Goal: Task Accomplishment & Management: Use online tool/utility

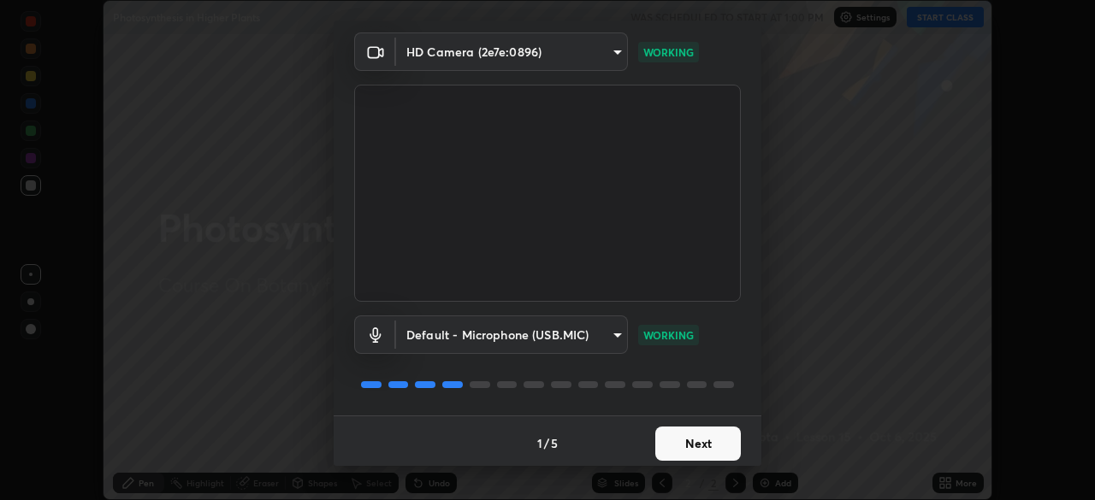
scroll to position [61, 0]
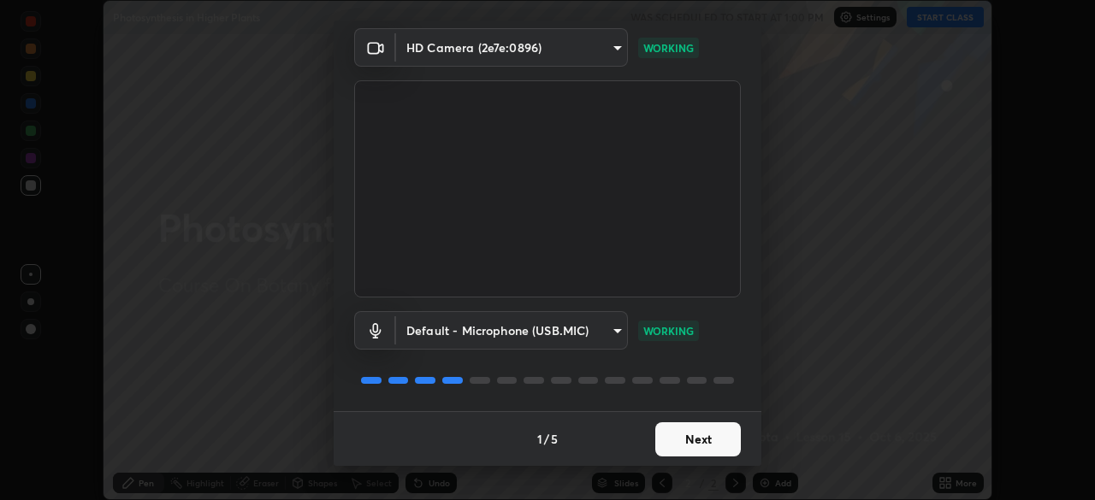
click at [670, 439] on button "Next" at bounding box center [698, 440] width 86 height 34
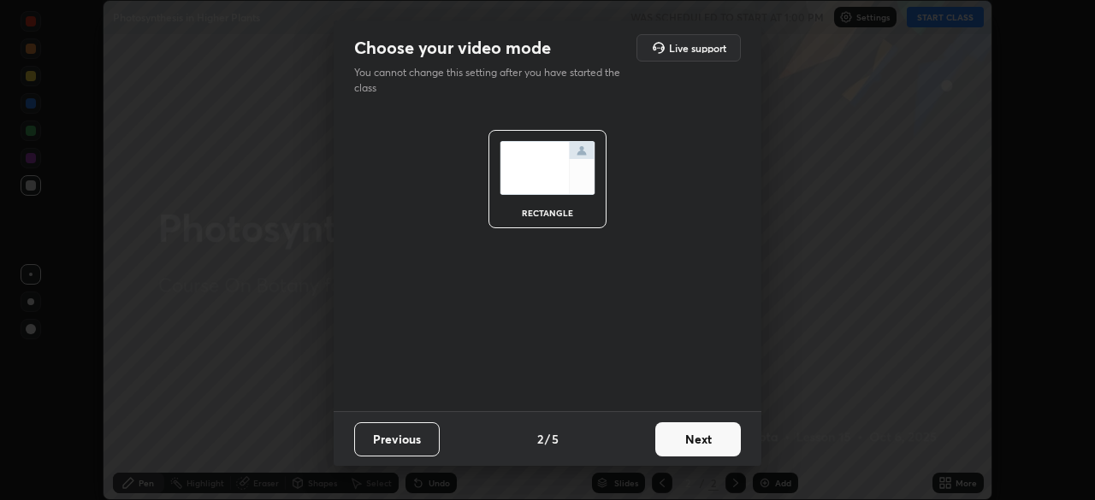
scroll to position [0, 0]
click at [660, 444] on button "Next" at bounding box center [698, 440] width 86 height 34
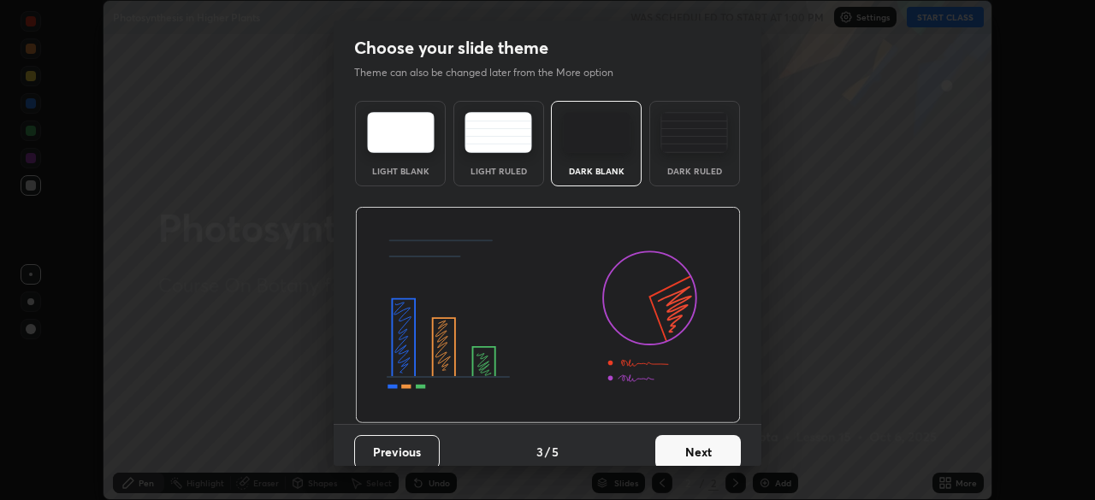
click at [663, 453] on button "Next" at bounding box center [698, 452] width 86 height 34
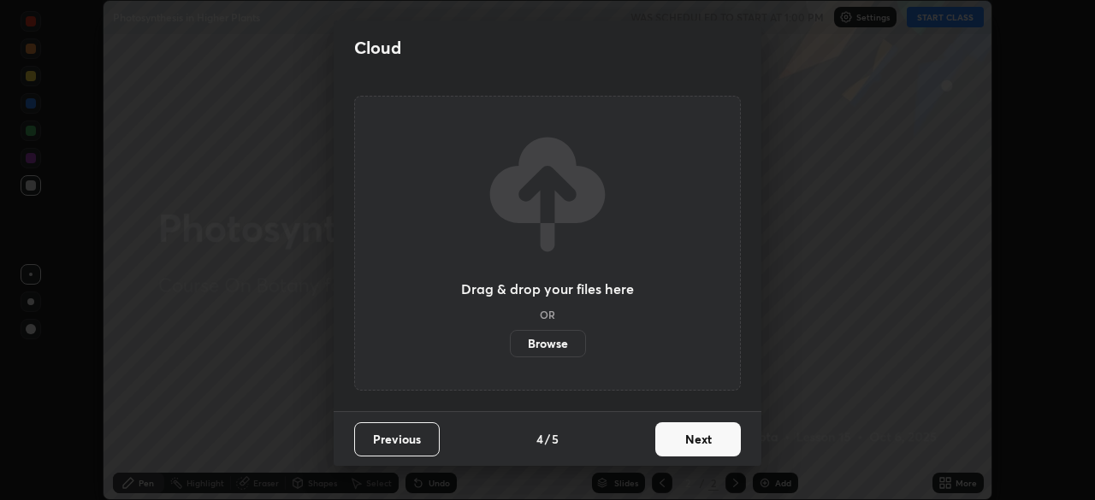
click at [668, 444] on button "Next" at bounding box center [698, 440] width 86 height 34
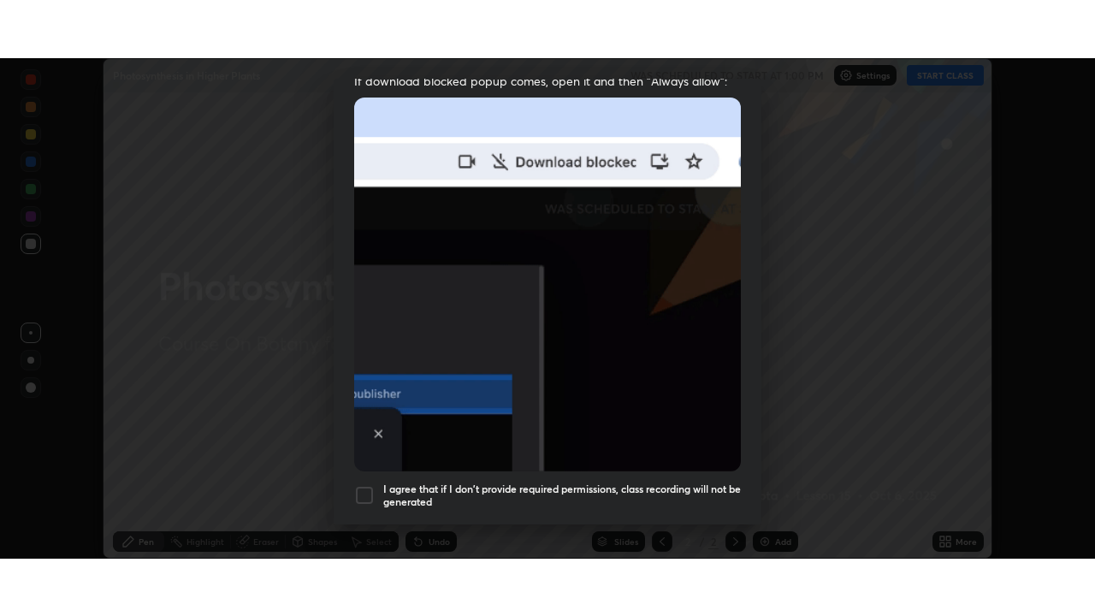
scroll to position [410, 0]
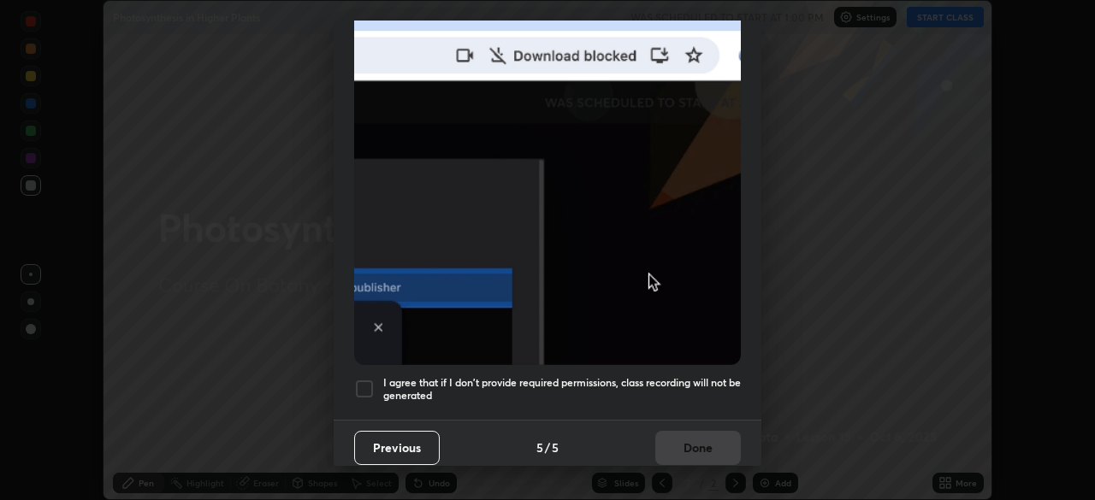
click at [369, 384] on div at bounding box center [364, 389] width 21 height 21
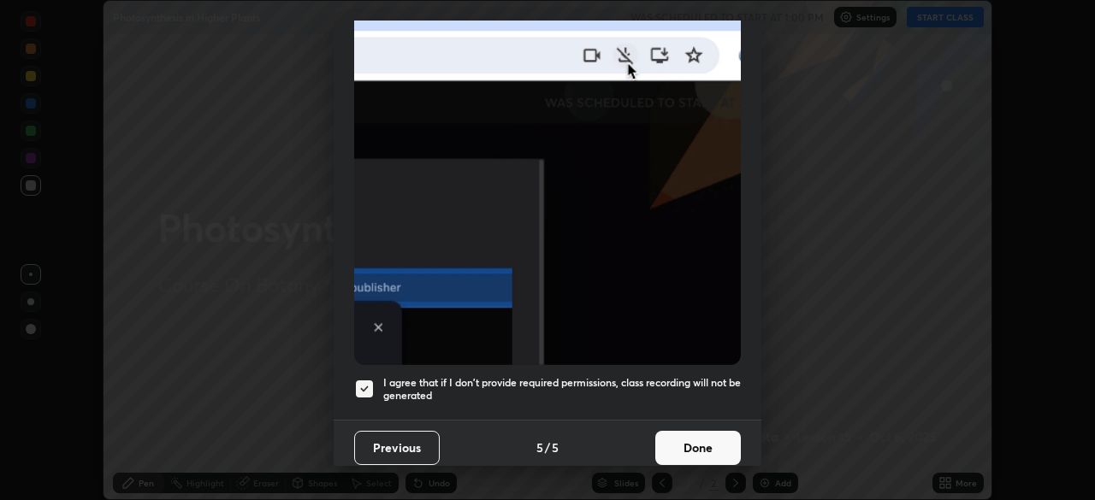
click at [663, 438] on button "Done" at bounding box center [698, 448] width 86 height 34
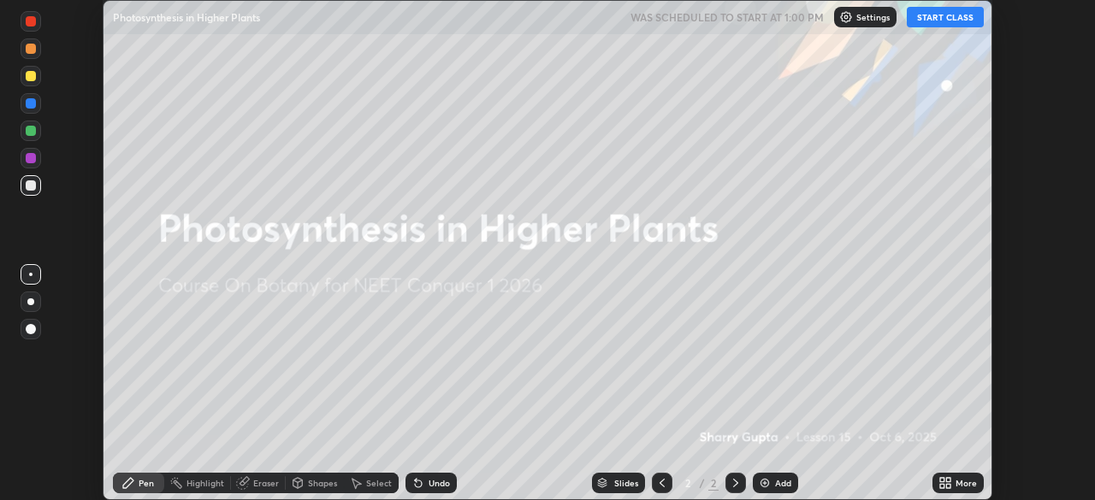
click at [949, 17] on button "START CLASS" at bounding box center [945, 17] width 77 height 21
click at [758, 481] on img at bounding box center [765, 483] width 14 height 14
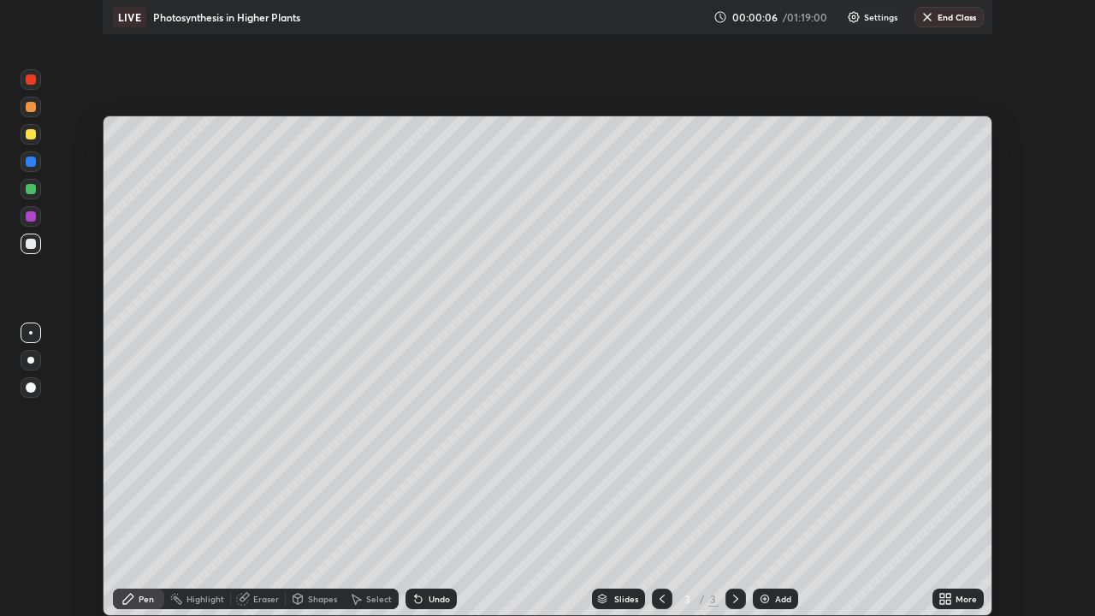
scroll to position [616, 1095]
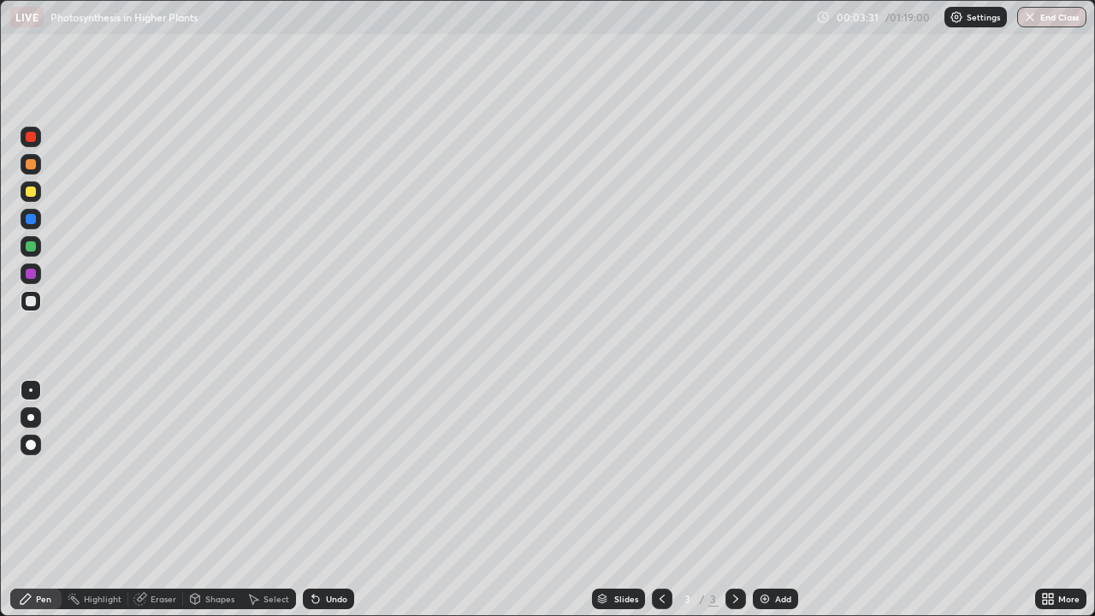
click at [30, 448] on div at bounding box center [31, 445] width 10 height 10
click at [31, 275] on div at bounding box center [31, 274] width 10 height 10
click at [31, 417] on div at bounding box center [30, 417] width 7 height 7
click at [32, 221] on div at bounding box center [31, 219] width 10 height 10
click at [30, 281] on div at bounding box center [31, 273] width 21 height 21
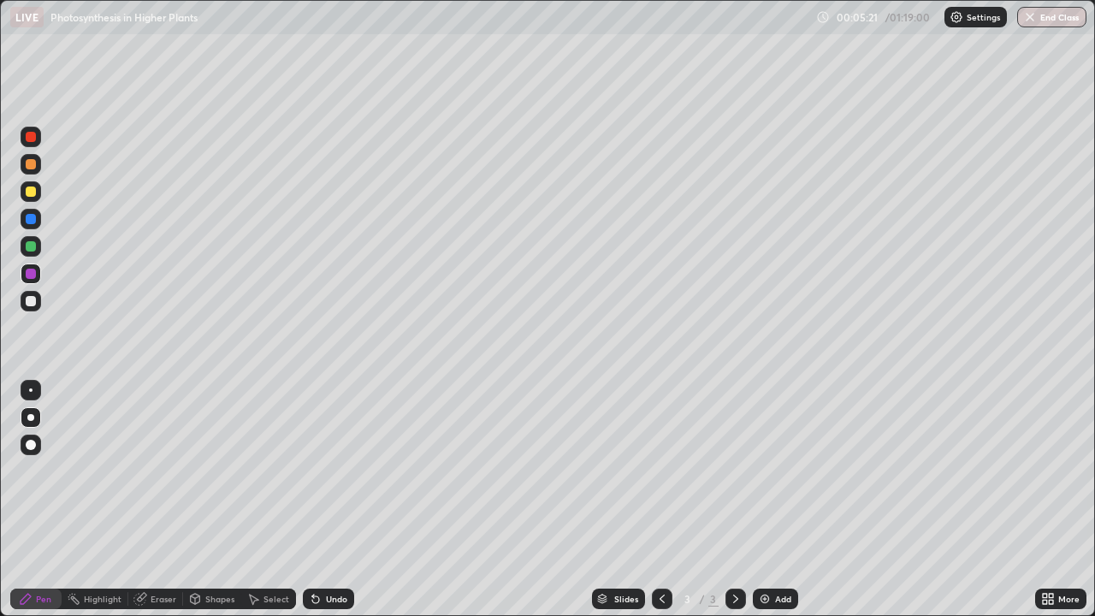
click at [29, 301] on div at bounding box center [31, 301] width 10 height 10
click at [37, 252] on div at bounding box center [31, 246] width 21 height 21
click at [33, 196] on div at bounding box center [31, 191] width 10 height 10
click at [313, 500] on icon at bounding box center [315, 599] width 7 height 7
click at [31, 305] on div at bounding box center [31, 301] width 10 height 10
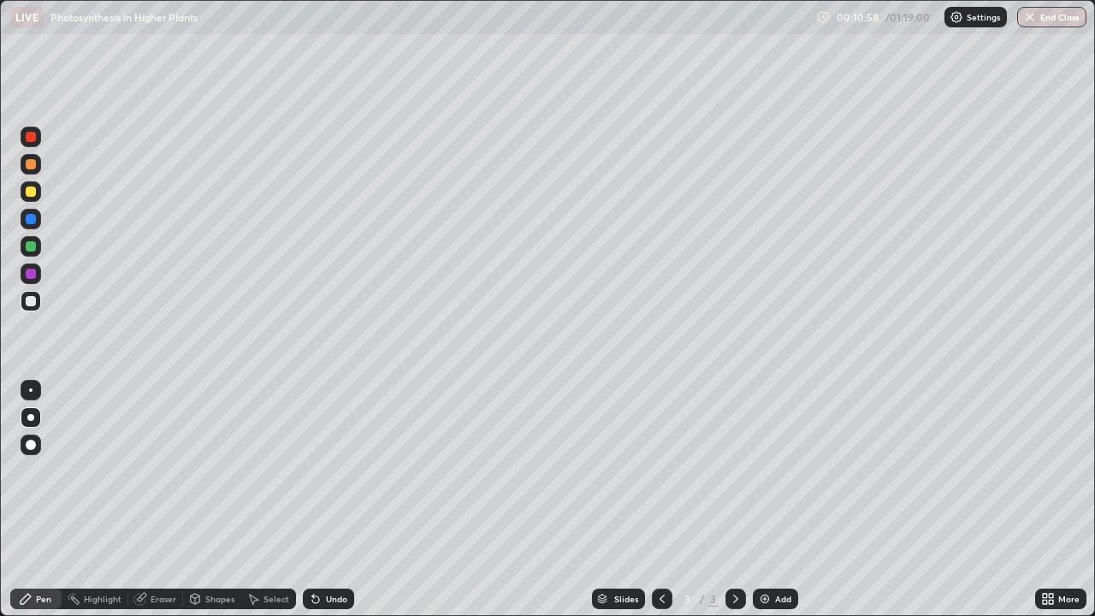
click at [768, 500] on img at bounding box center [765, 599] width 14 height 14
click at [33, 218] on div at bounding box center [31, 219] width 10 height 10
click at [31, 302] on div at bounding box center [31, 301] width 10 height 10
click at [27, 246] on div at bounding box center [31, 246] width 10 height 10
click at [30, 192] on div at bounding box center [31, 191] width 10 height 10
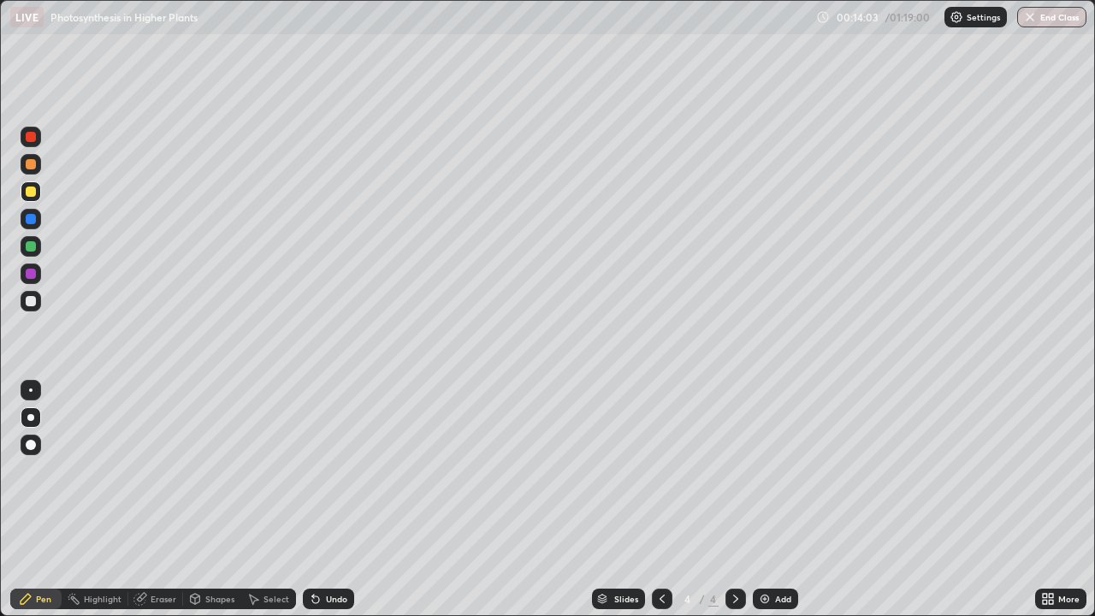
click at [32, 305] on div at bounding box center [31, 301] width 10 height 10
click at [32, 220] on div at bounding box center [31, 219] width 10 height 10
click at [33, 300] on div at bounding box center [31, 301] width 10 height 10
click at [32, 198] on div at bounding box center [31, 191] width 21 height 21
click at [31, 250] on div at bounding box center [31, 246] width 10 height 10
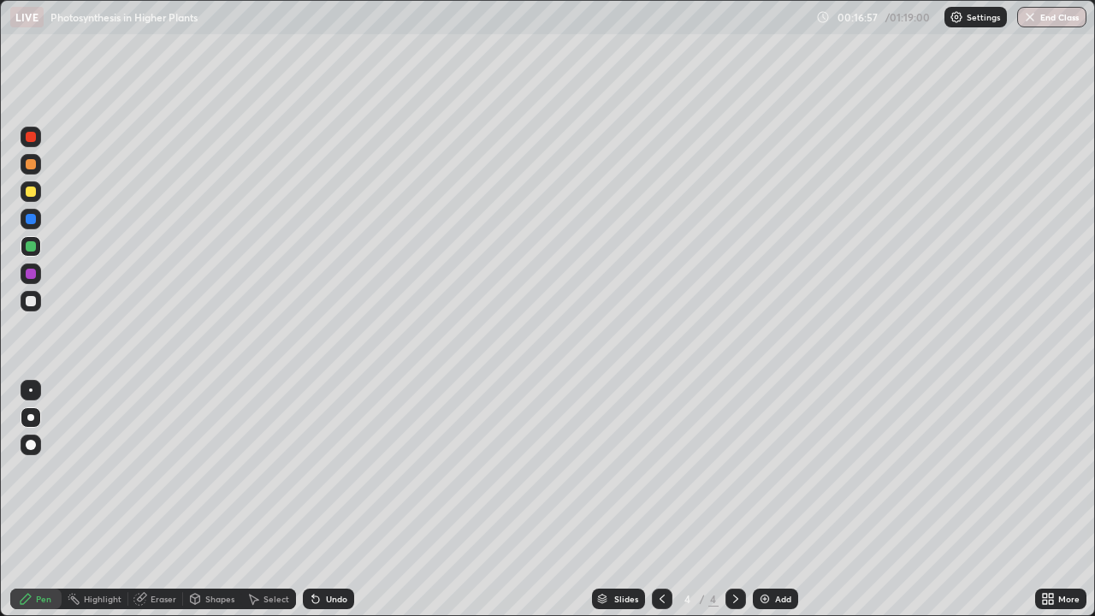
click at [39, 310] on div at bounding box center [31, 300] width 21 height 27
click at [31, 275] on div at bounding box center [31, 274] width 10 height 10
click at [762, 500] on img at bounding box center [765, 599] width 14 height 14
click at [653, 500] on div at bounding box center [662, 598] width 21 height 21
click at [734, 500] on icon at bounding box center [736, 599] width 14 height 14
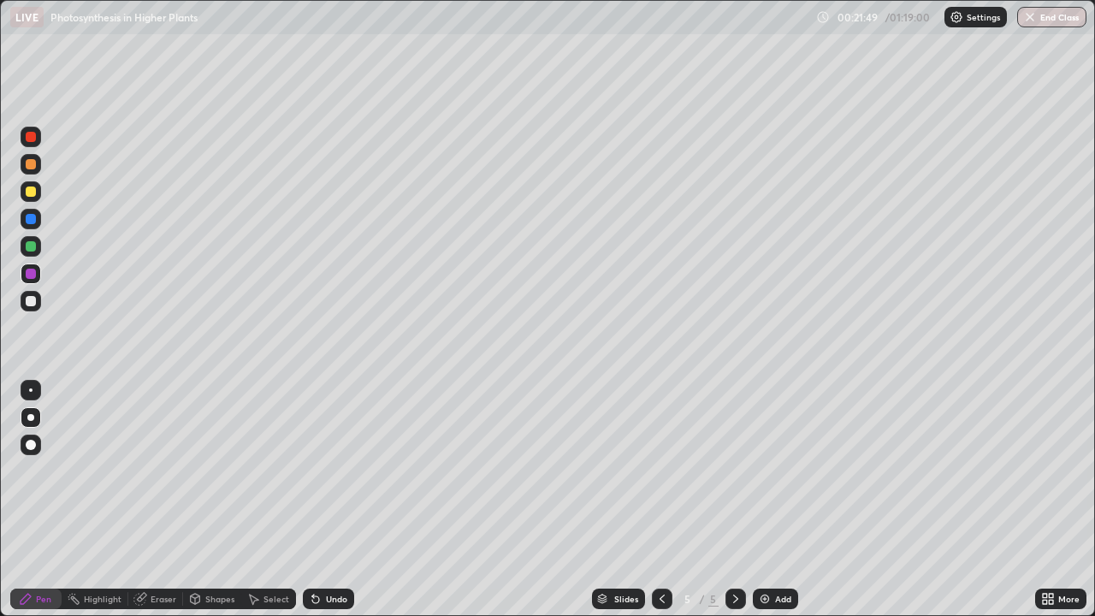
click at [33, 305] on div at bounding box center [31, 301] width 10 height 10
click at [28, 193] on div at bounding box center [31, 191] width 10 height 10
click at [31, 227] on div at bounding box center [31, 219] width 21 height 21
click at [31, 305] on div at bounding box center [31, 301] width 10 height 10
click at [31, 192] on div at bounding box center [31, 191] width 10 height 10
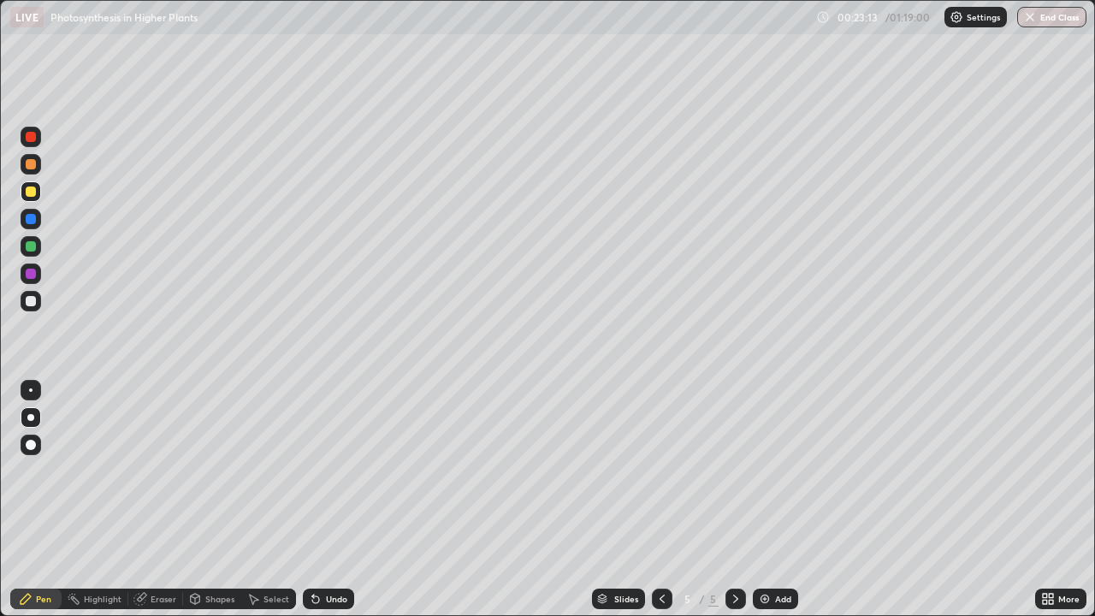
click at [28, 309] on div at bounding box center [31, 301] width 21 height 21
click at [31, 256] on div at bounding box center [31, 246] width 21 height 21
click at [471, 500] on div "Slides 5 / 5 Add" at bounding box center [694, 599] width 681 height 34
click at [660, 500] on icon at bounding box center [662, 599] width 14 height 14
click at [736, 500] on icon at bounding box center [736, 599] width 14 height 14
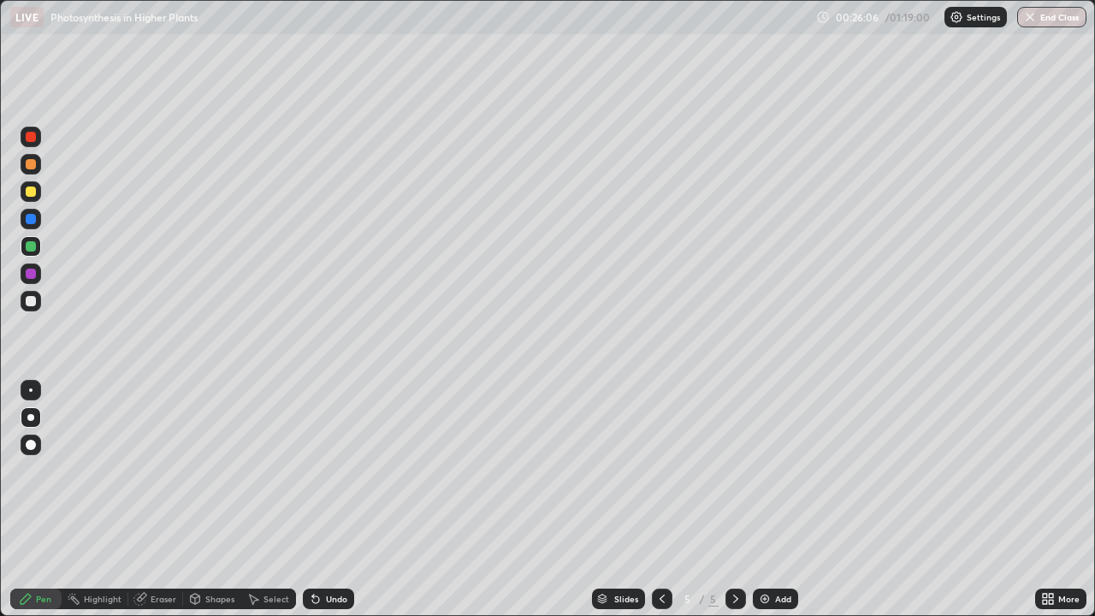
click at [731, 500] on icon at bounding box center [736, 599] width 14 height 14
click at [771, 500] on div "Add" at bounding box center [775, 598] width 45 height 21
click at [27, 174] on div at bounding box center [31, 164] width 21 height 21
click at [33, 253] on div at bounding box center [31, 246] width 21 height 21
click at [31, 305] on div at bounding box center [31, 301] width 10 height 10
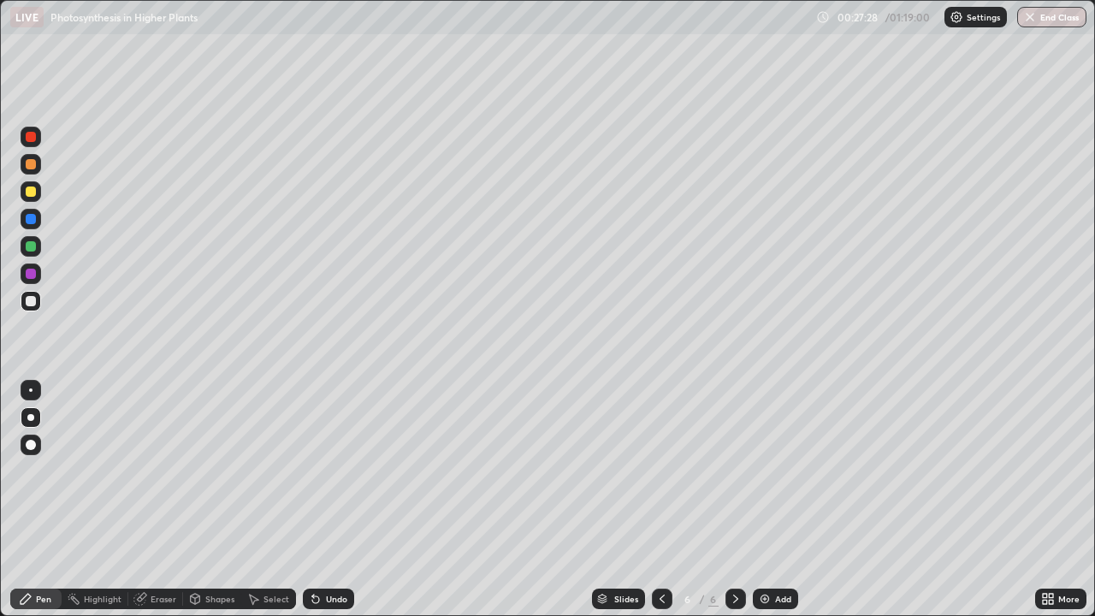
click at [31, 275] on div at bounding box center [31, 274] width 10 height 10
click at [28, 201] on div at bounding box center [31, 191] width 21 height 21
click at [33, 246] on div at bounding box center [31, 246] width 10 height 10
click at [763, 500] on img at bounding box center [765, 599] width 14 height 14
click at [31, 164] on div at bounding box center [31, 164] width 10 height 10
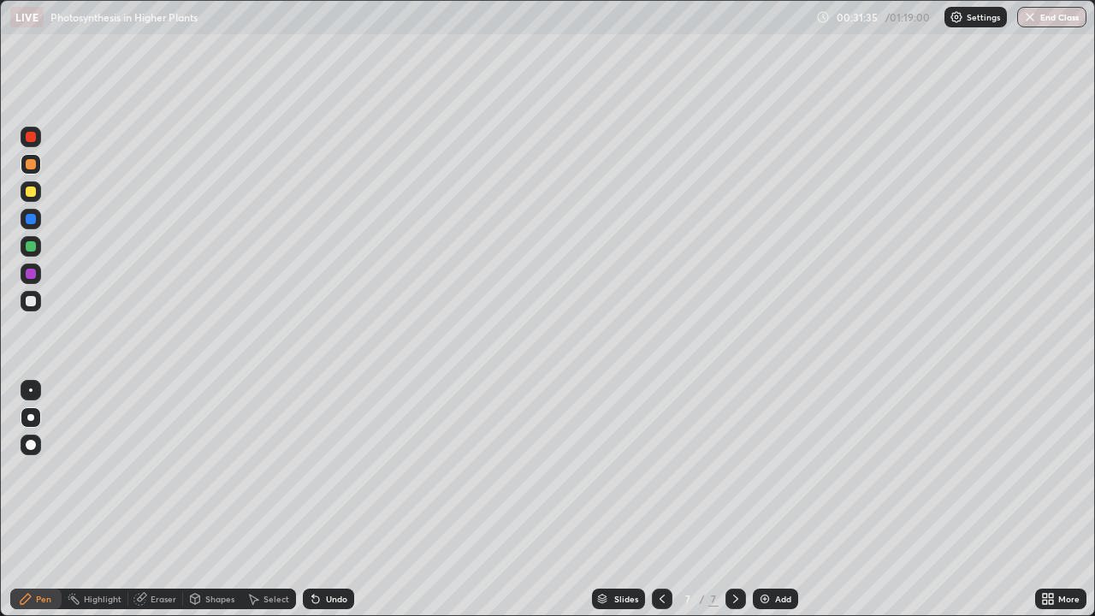
click at [328, 500] on div "Undo" at bounding box center [328, 598] width 51 height 21
click at [325, 500] on div "Undo" at bounding box center [328, 598] width 51 height 21
click at [31, 302] on div at bounding box center [31, 301] width 10 height 10
click at [31, 275] on div at bounding box center [31, 274] width 10 height 10
click at [31, 253] on div at bounding box center [31, 246] width 21 height 21
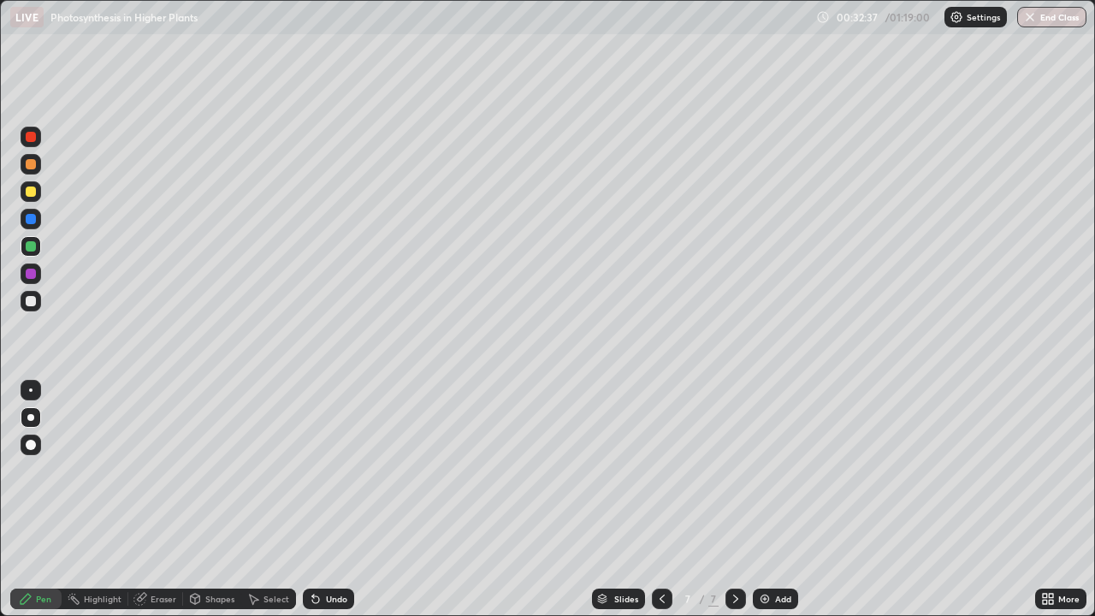
click at [31, 226] on div at bounding box center [31, 219] width 21 height 21
click at [28, 305] on div at bounding box center [31, 301] width 10 height 10
click at [30, 248] on div at bounding box center [31, 246] width 10 height 10
click at [29, 164] on div at bounding box center [31, 164] width 10 height 10
click at [31, 194] on div at bounding box center [31, 191] width 10 height 10
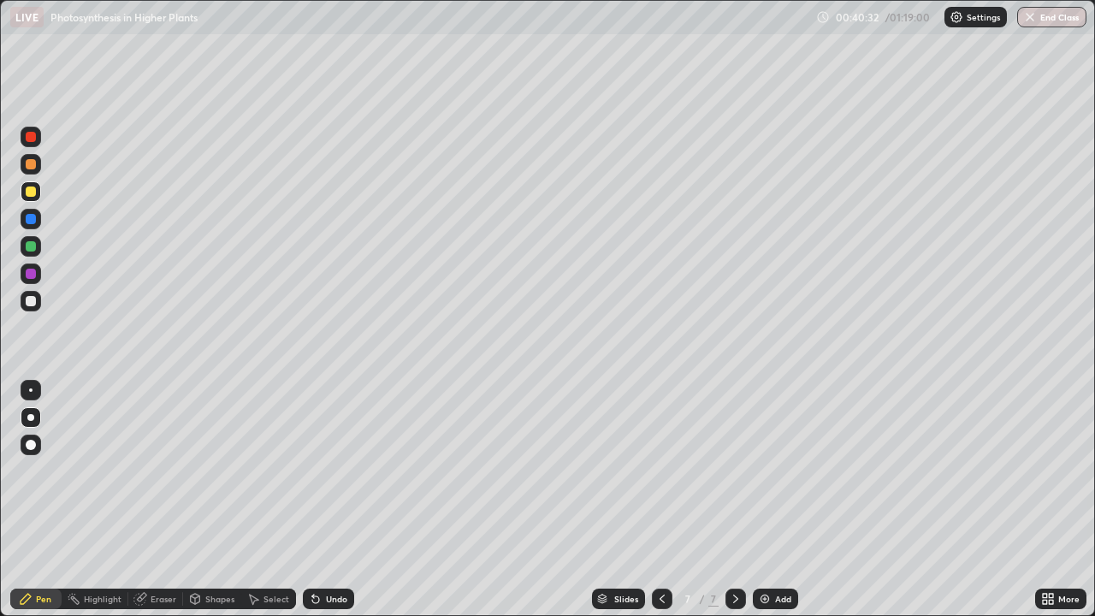
click at [760, 500] on img at bounding box center [765, 599] width 14 height 14
click at [33, 250] on div at bounding box center [31, 246] width 10 height 10
click at [33, 168] on div at bounding box center [31, 164] width 10 height 10
click at [30, 281] on div at bounding box center [31, 273] width 21 height 21
click at [34, 310] on div at bounding box center [31, 301] width 21 height 21
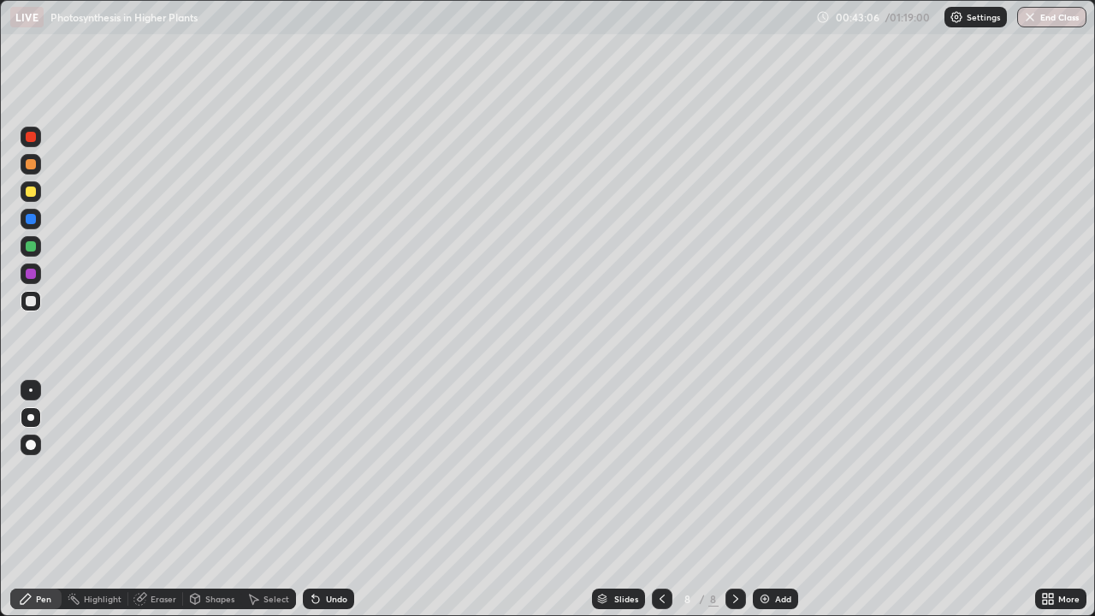
click at [35, 249] on div at bounding box center [31, 246] width 10 height 10
click at [446, 500] on div "Slides 8 / 8 Add" at bounding box center [694, 599] width 681 height 34
click at [760, 500] on img at bounding box center [765, 599] width 14 height 14
click at [31, 302] on div at bounding box center [31, 301] width 10 height 10
click at [33, 222] on div at bounding box center [31, 219] width 10 height 10
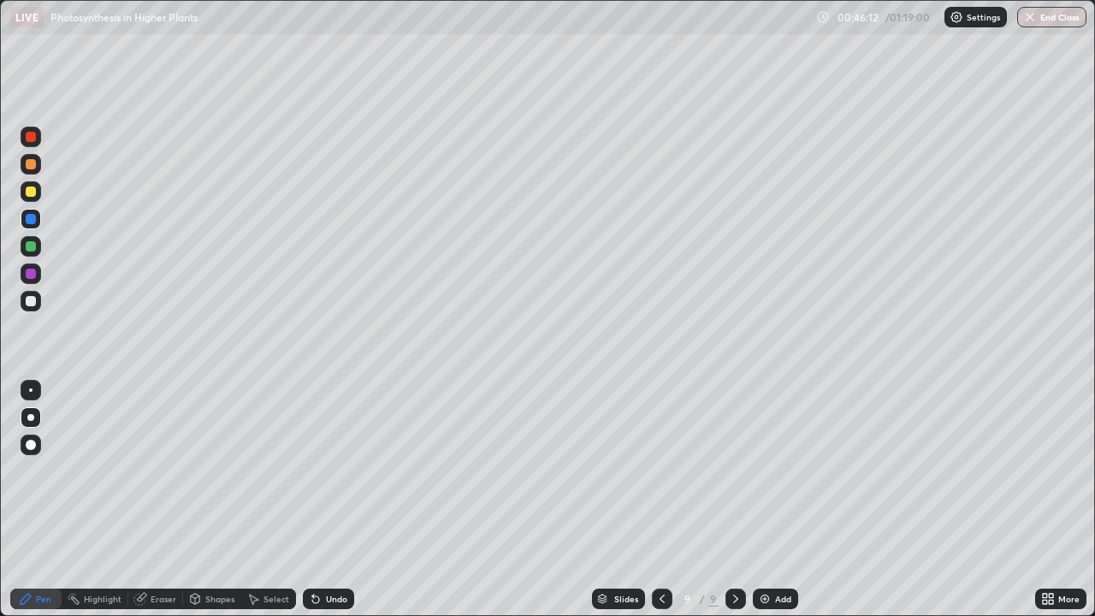
click at [31, 192] on div at bounding box center [31, 191] width 10 height 10
click at [31, 220] on div at bounding box center [31, 219] width 10 height 10
click at [32, 195] on div at bounding box center [31, 191] width 10 height 10
click at [32, 246] on div at bounding box center [31, 246] width 10 height 10
click at [31, 275] on div at bounding box center [31, 274] width 10 height 10
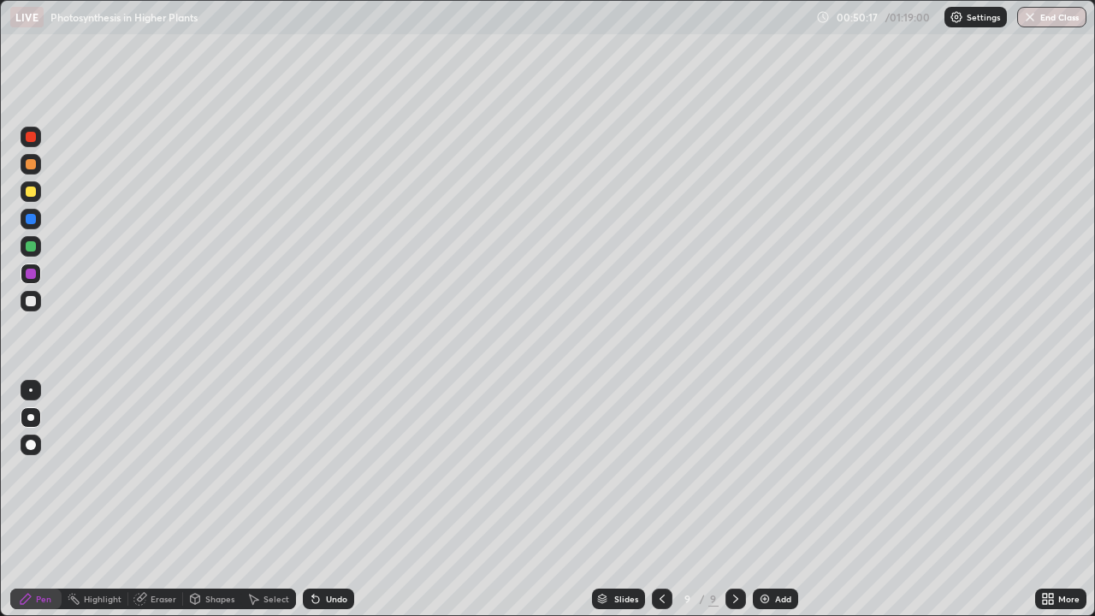
click at [31, 307] on div at bounding box center [31, 301] width 21 height 21
click at [46, 484] on div "Erase all" at bounding box center [30, 307] width 41 height 547
click at [30, 166] on div at bounding box center [31, 164] width 10 height 10
click at [31, 223] on div at bounding box center [31, 219] width 10 height 10
click at [760, 500] on img at bounding box center [765, 599] width 14 height 14
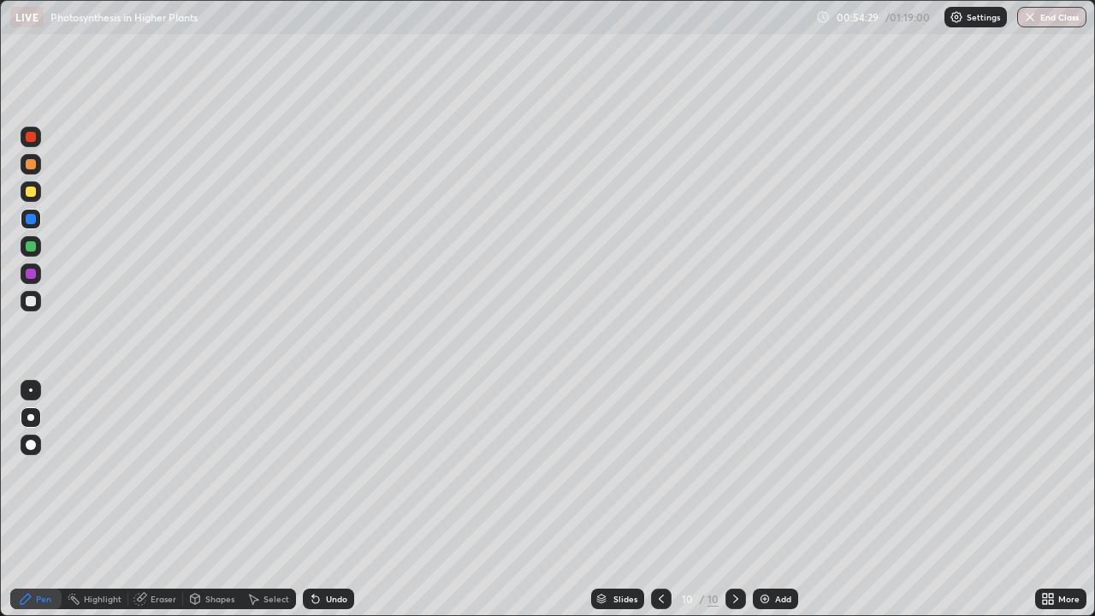
click at [29, 192] on div at bounding box center [31, 191] width 10 height 10
click at [29, 305] on div at bounding box center [31, 301] width 10 height 10
click at [31, 275] on div at bounding box center [31, 274] width 10 height 10
click at [33, 226] on div at bounding box center [31, 219] width 21 height 21
click at [29, 305] on div at bounding box center [31, 301] width 10 height 10
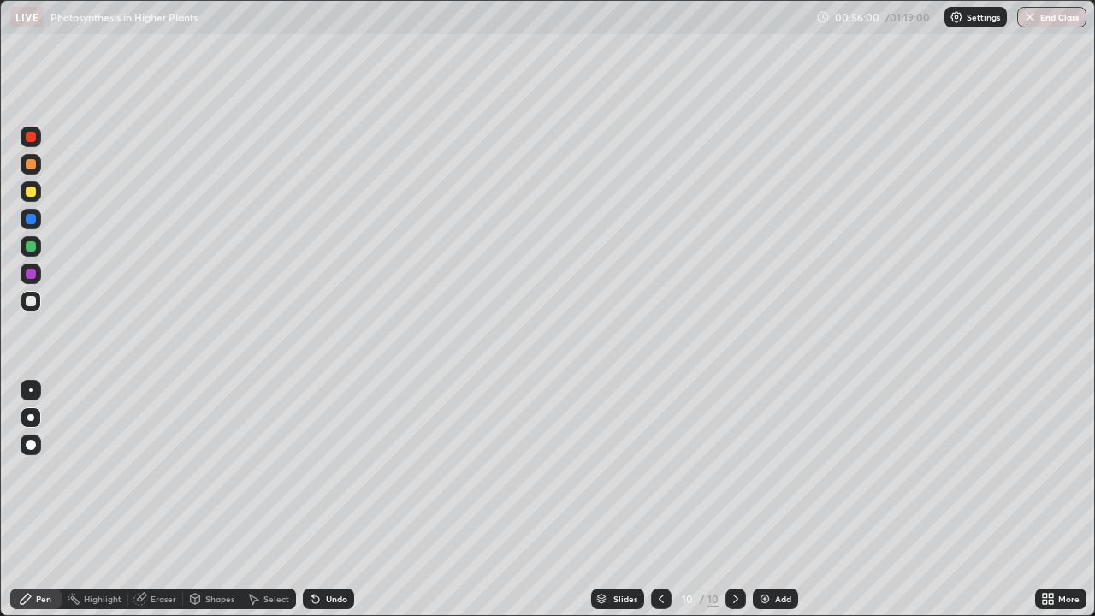
click at [34, 251] on div at bounding box center [31, 246] width 10 height 10
click at [32, 198] on div at bounding box center [31, 191] width 21 height 21
click at [31, 308] on div at bounding box center [31, 301] width 21 height 21
click at [32, 249] on div at bounding box center [31, 246] width 10 height 10
click at [35, 194] on div at bounding box center [31, 191] width 10 height 10
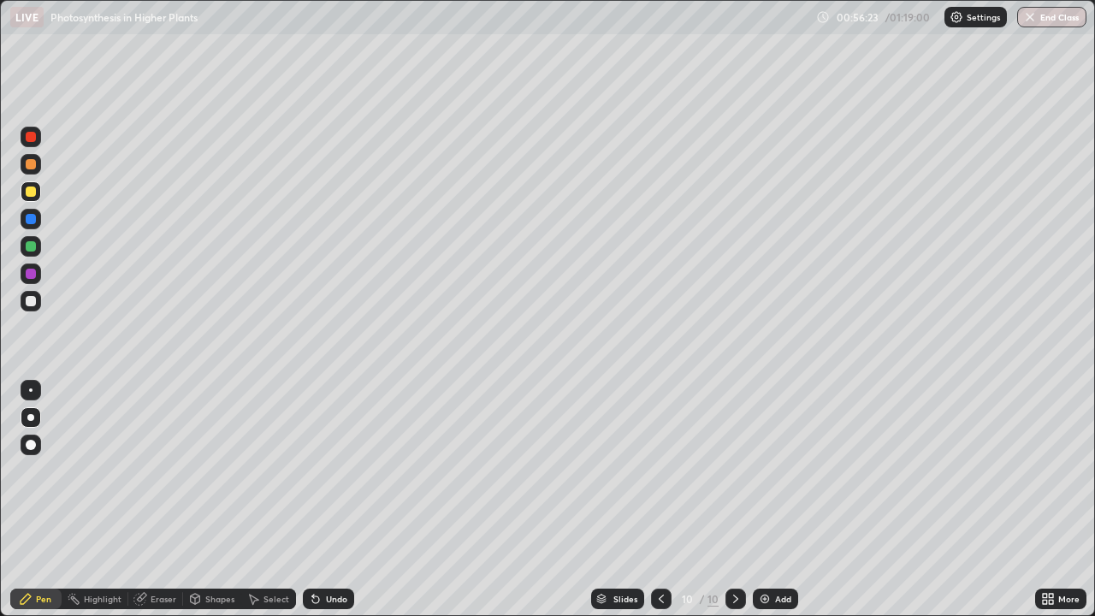
click at [39, 249] on div at bounding box center [31, 246] width 21 height 21
click at [30, 192] on div at bounding box center [31, 191] width 10 height 10
click at [760, 500] on img at bounding box center [765, 599] width 14 height 14
click at [33, 220] on div at bounding box center [31, 219] width 10 height 10
click at [33, 252] on div at bounding box center [31, 246] width 21 height 21
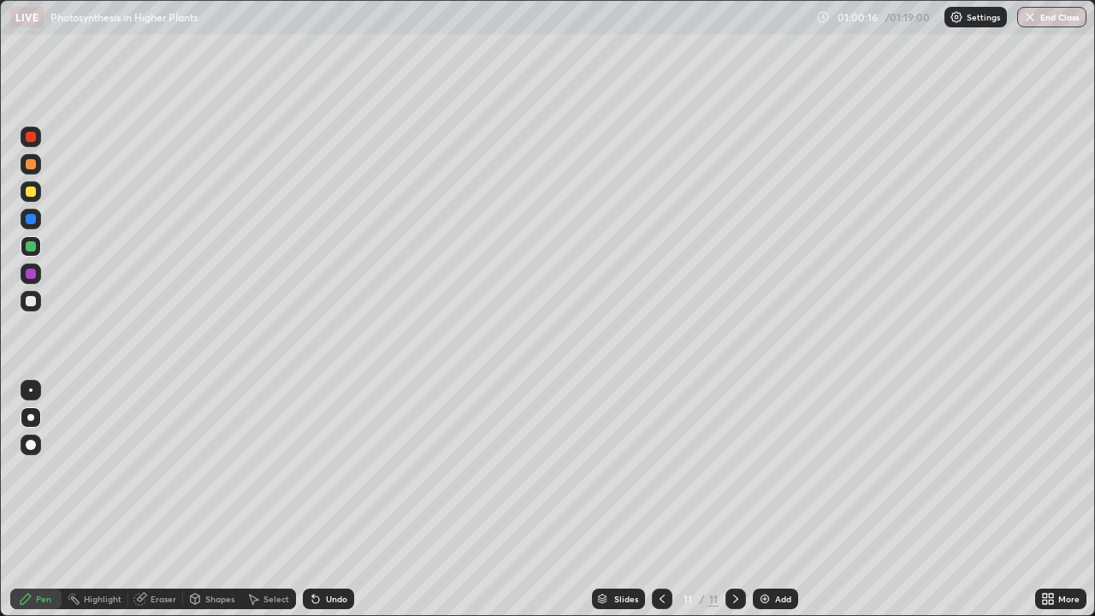
click at [31, 194] on div at bounding box center [31, 191] width 10 height 10
click at [31, 276] on div at bounding box center [31, 274] width 10 height 10
click at [27, 171] on div at bounding box center [31, 164] width 21 height 21
click at [27, 305] on div at bounding box center [31, 301] width 10 height 10
click at [33, 141] on div at bounding box center [31, 137] width 10 height 10
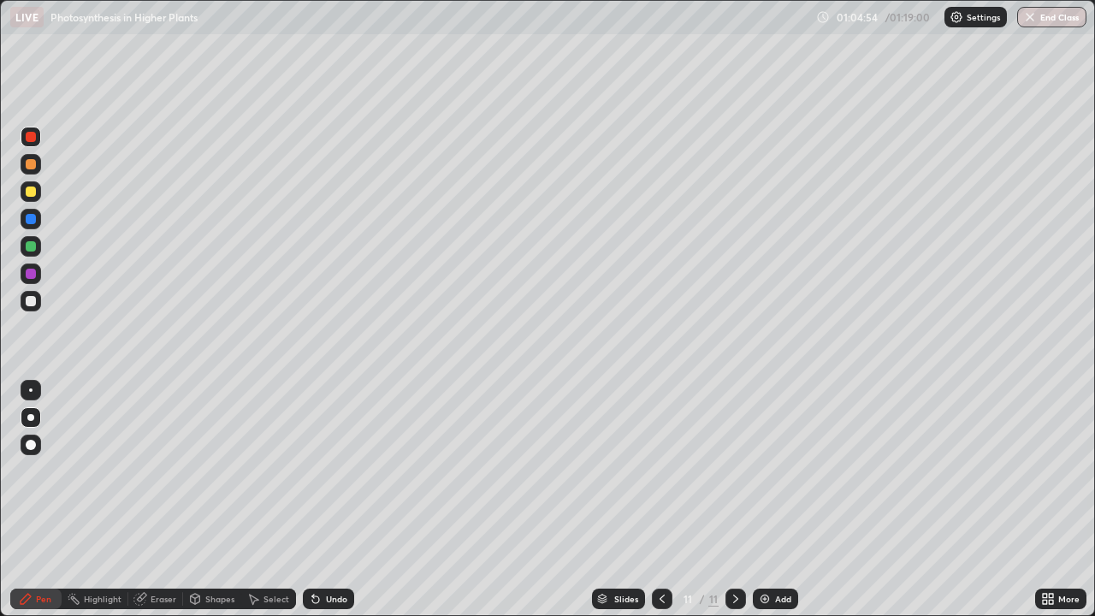
click at [36, 253] on div at bounding box center [31, 246] width 21 height 21
click at [763, 500] on img at bounding box center [765, 599] width 14 height 14
click at [32, 195] on div at bounding box center [31, 191] width 10 height 10
click at [1041, 15] on button "End Class" at bounding box center [1051, 17] width 69 height 21
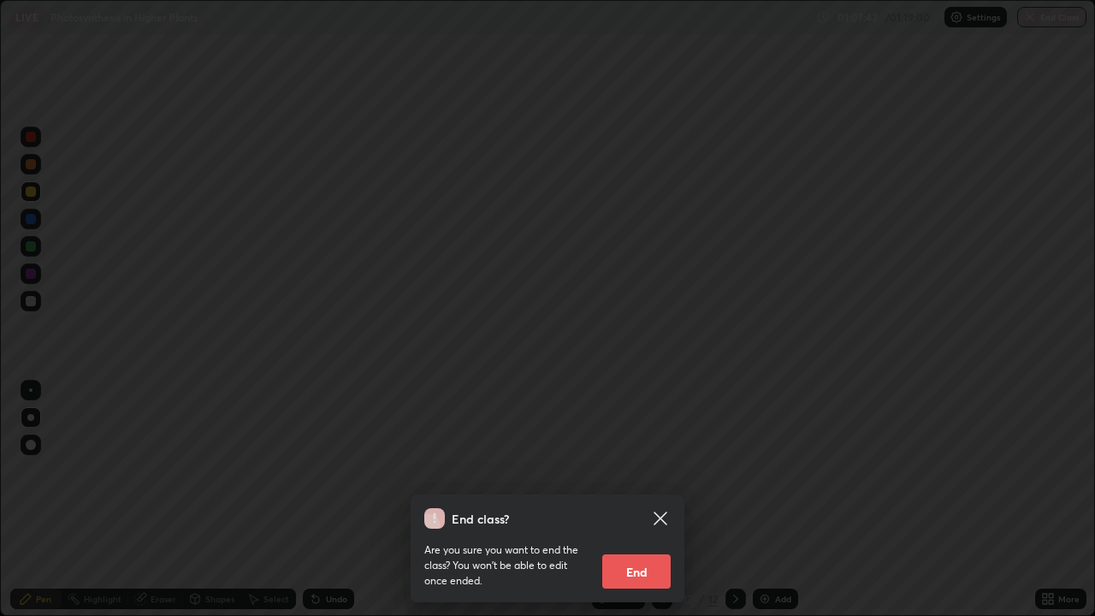
click at [635, 500] on button "End" at bounding box center [636, 571] width 68 height 34
